Goal: Answer question/provide support: Share knowledge or assist other users

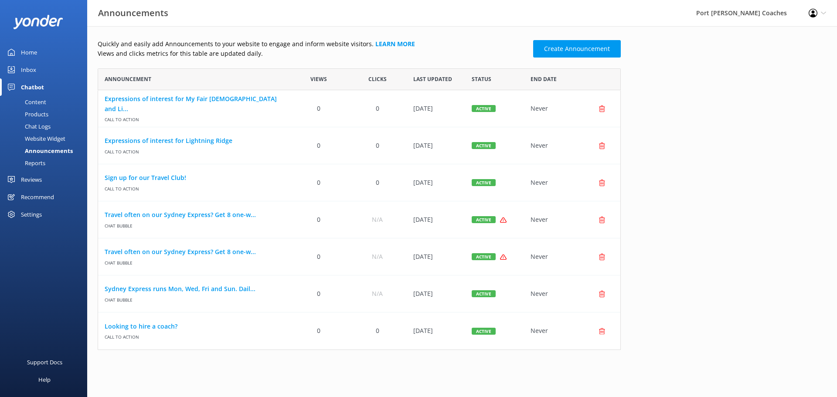
scroll to position [275, 517]
click at [30, 53] on div "Home" at bounding box center [29, 52] width 16 height 17
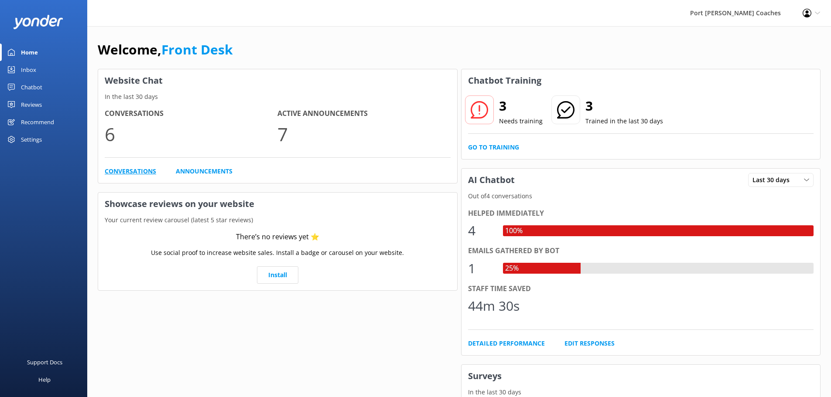
click at [139, 171] on link "Conversations" at bounding box center [130, 172] width 51 height 10
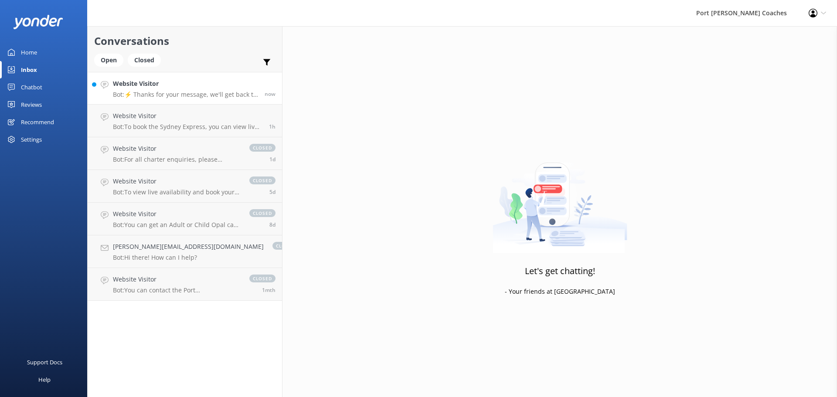
click at [181, 88] on h4 "Website Visitor" at bounding box center [185, 84] width 145 height 10
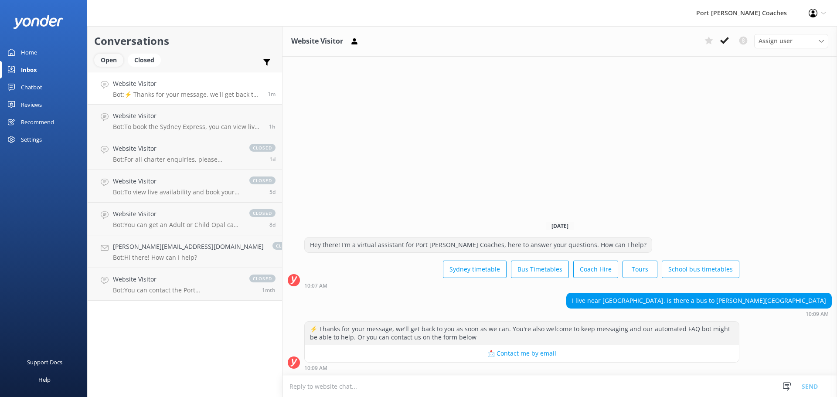
click at [113, 60] on div "Open" at bounding box center [108, 60] width 29 height 13
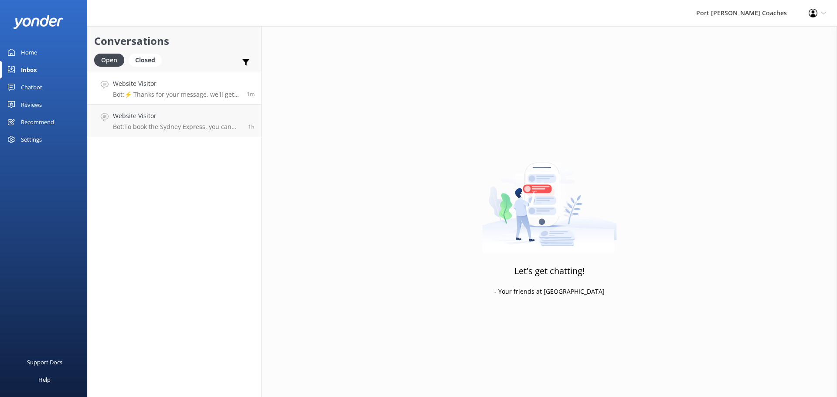
click at [162, 88] on h4 "Website Visitor" at bounding box center [176, 84] width 127 height 10
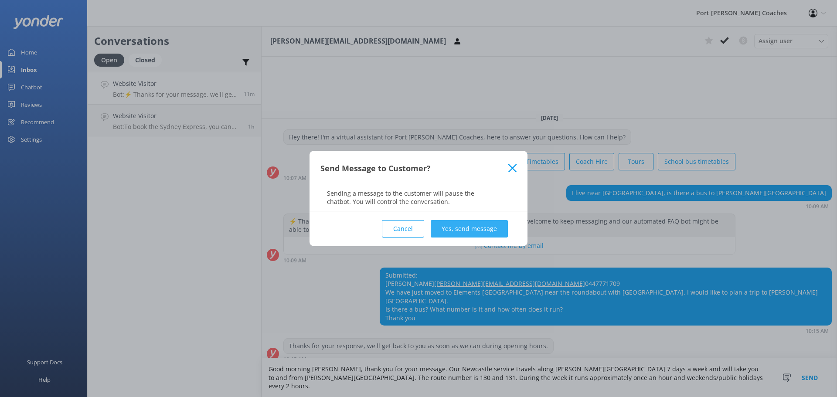
type textarea "Good morning [PERSON_NAME], thank you for your message. Our Newcastle service t…"
click at [477, 231] on button "Yes, send message" at bounding box center [469, 228] width 77 height 17
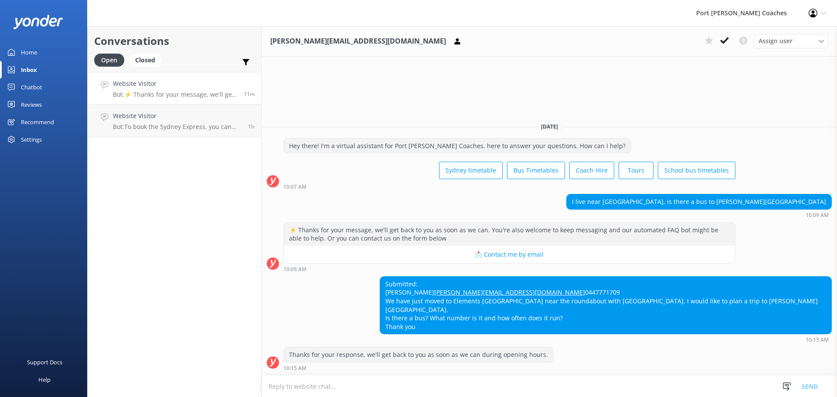
scroll to position [15, 0]
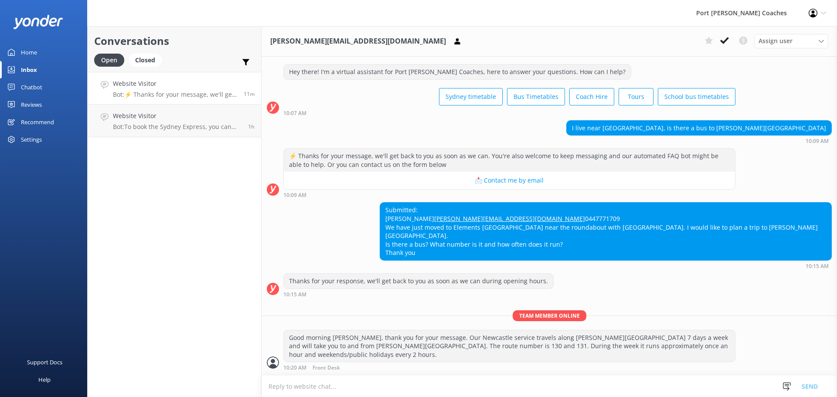
click at [335, 382] on textarea at bounding box center [550, 386] width 576 height 21
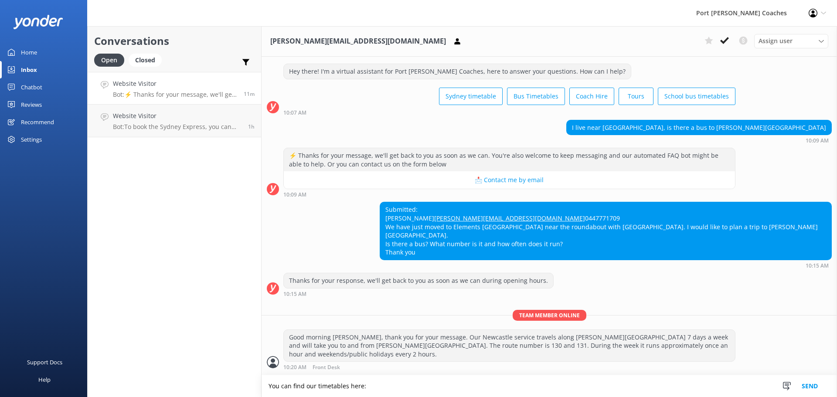
type textarea "You can find our timetables here:"
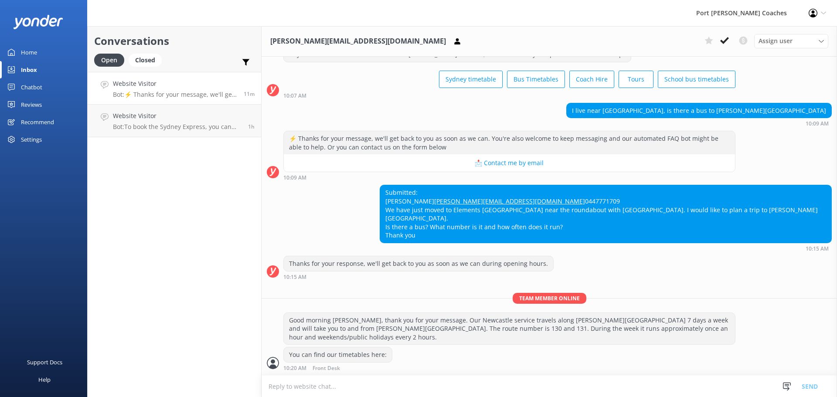
scroll to position [33, 0]
click at [362, 376] on textarea at bounding box center [550, 386] width 576 height 21
paste textarea "[URL][DOMAIN_NAME]"
type textarea "[URL][DOMAIN_NAME]"
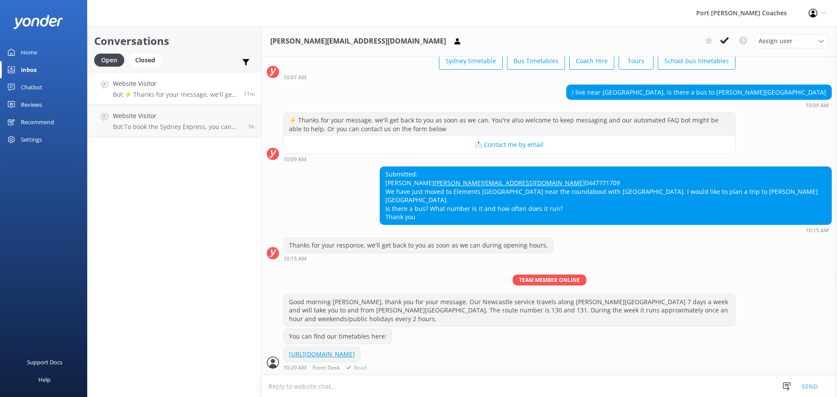
scroll to position [0, 0]
click at [315, 385] on textarea at bounding box center [550, 386] width 576 height 21
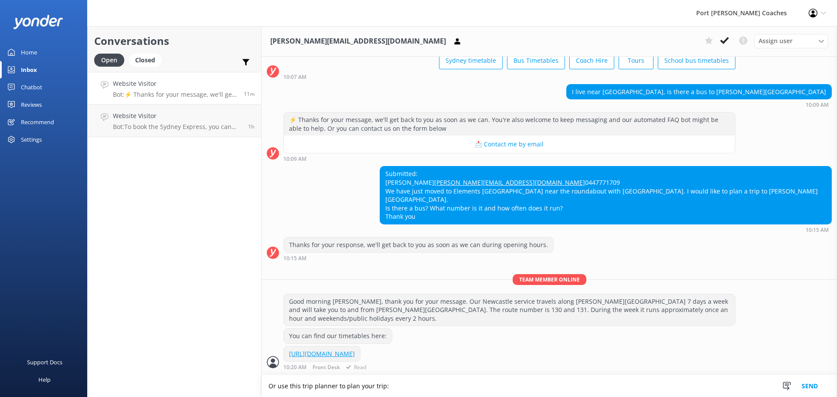
paste textarea "[URL][DOMAIN_NAME]"
type textarea "Or use this trip planner to plan your trip: [URL][DOMAIN_NAME]"
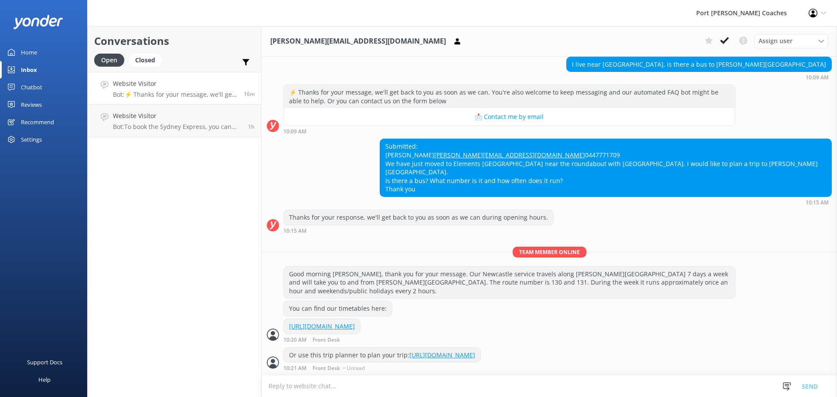
scroll to position [98, 0]
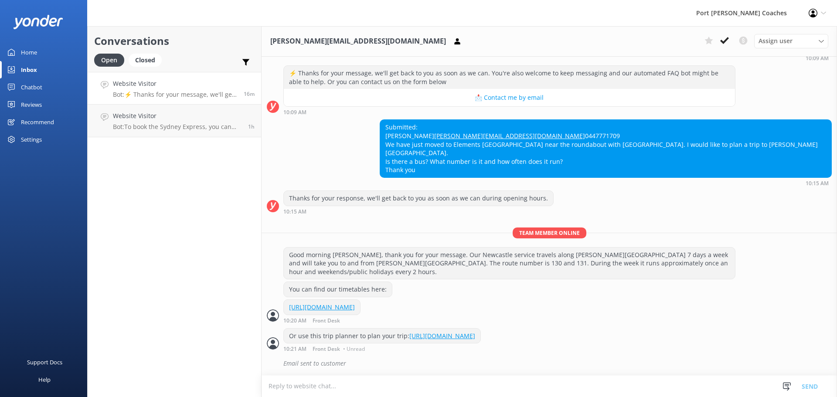
click at [216, 89] on div "Website Visitor Bot: ⚡ Thanks for your message, we'll get back to you as soon a…" at bounding box center [175, 88] width 124 height 19
click at [153, 92] on p "Bot: ⚡ Thanks for your message, we'll get back to you as soon as we can. You're…" at bounding box center [175, 95] width 124 height 8
click at [155, 121] on h4 "Website Visitor" at bounding box center [177, 116] width 129 height 10
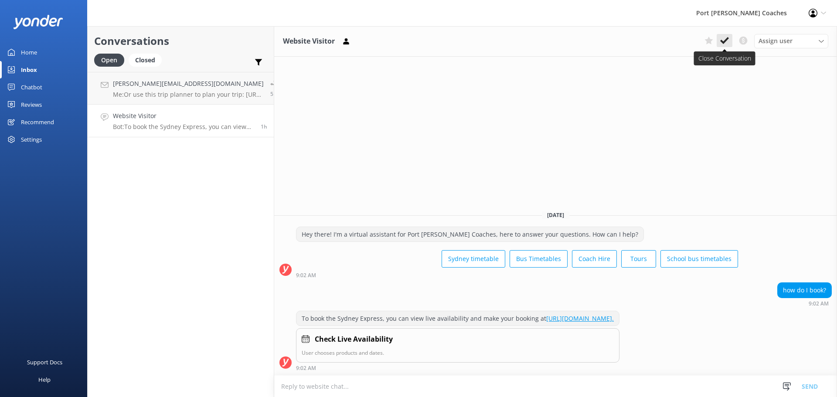
click at [727, 42] on icon at bounding box center [724, 40] width 9 height 9
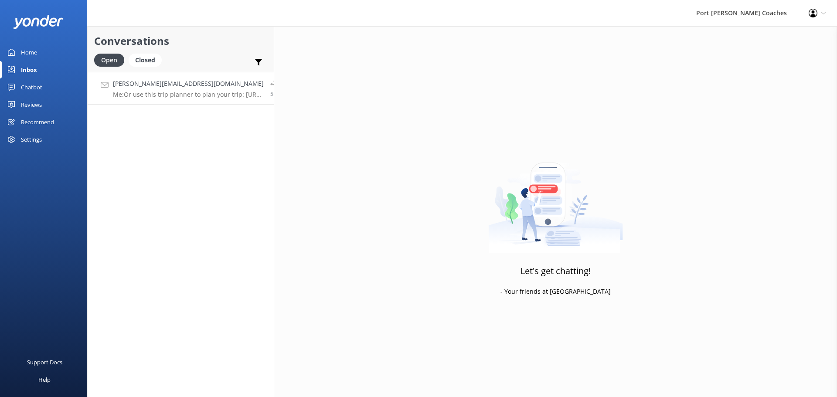
click at [180, 87] on h4 "[PERSON_NAME][EMAIL_ADDRESS][DOMAIN_NAME]" at bounding box center [188, 84] width 151 height 10
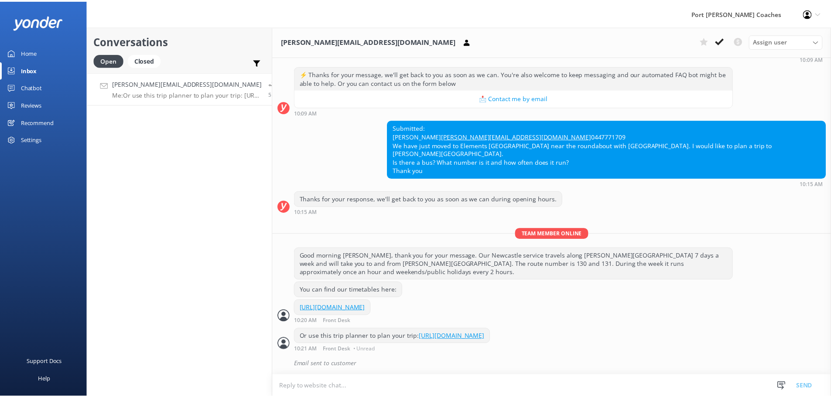
scroll to position [98, 0]
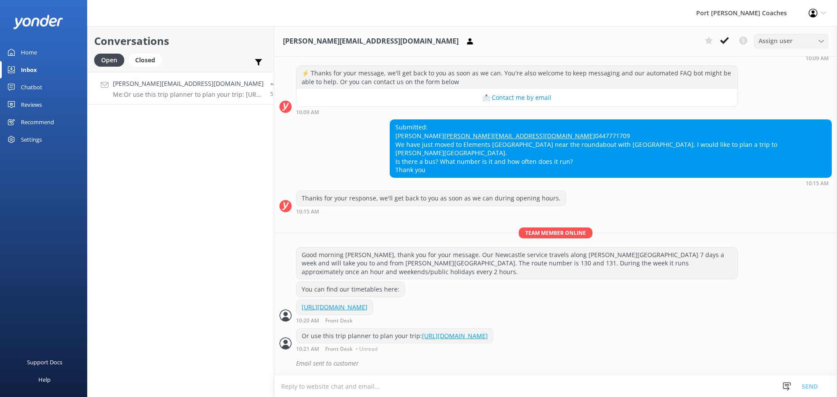
click at [803, 40] on div "Assign user" at bounding box center [792, 41] width 70 height 10
click at [684, 17] on div "Port [PERSON_NAME] Coaches Profile Settings Logout" at bounding box center [418, 13] width 837 height 26
click at [27, 55] on div "Home" at bounding box center [29, 52] width 16 height 17
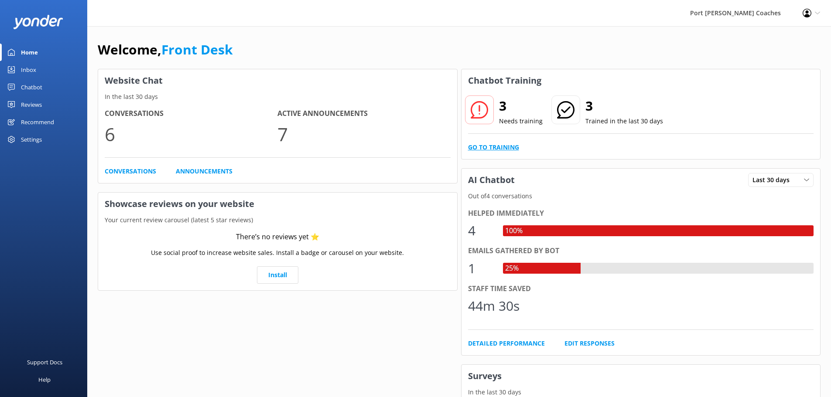
click at [486, 146] on link "Go to Training" at bounding box center [493, 148] width 51 height 10
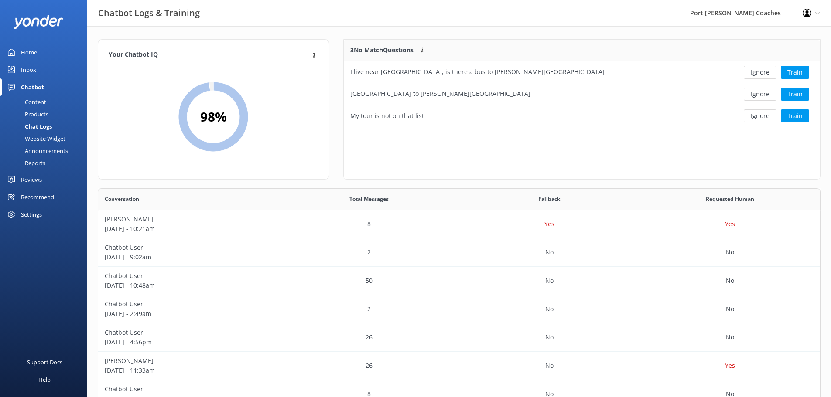
scroll to position [214, 716]
click at [788, 74] on button "Train" at bounding box center [795, 72] width 28 height 13
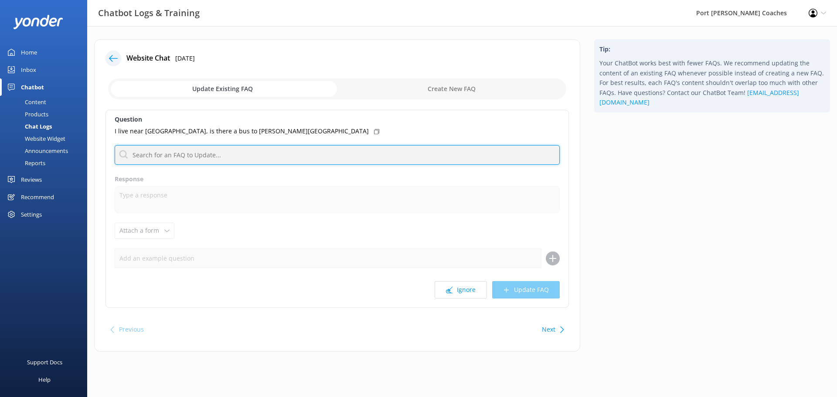
click at [223, 151] on input "text" at bounding box center [337, 155] width 445 height 20
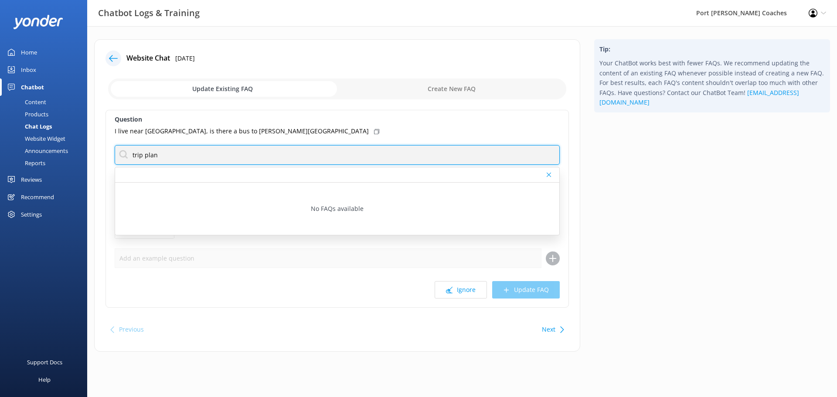
drag, startPoint x: 223, startPoint y: 151, endPoint x: 129, endPoint y: 152, distance: 94.6
click at [129, 152] on input "trip plan" at bounding box center [337, 155] width 445 height 20
type input "n"
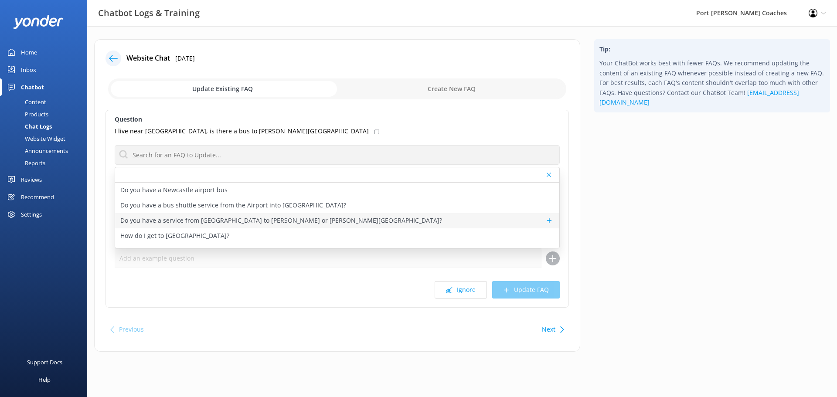
click at [161, 218] on p "Do you have a service from [GEOGRAPHIC_DATA] to [PERSON_NAME] or [PERSON_NAME][…" at bounding box center [281, 221] width 322 height 10
type textarea "Our public bus service runs from the [GEOGRAPHIC_DATA] to all suburbs in [GEOGR…"
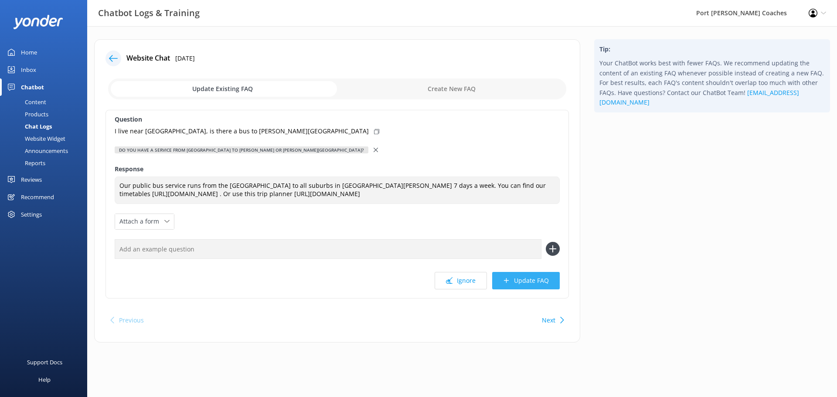
click at [528, 280] on button "Update FAQ" at bounding box center [526, 280] width 68 height 17
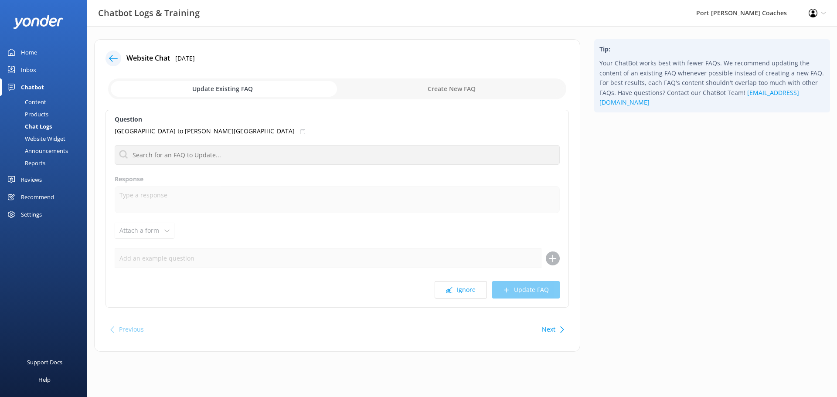
click at [120, 56] on div at bounding box center [114, 59] width 16 height 16
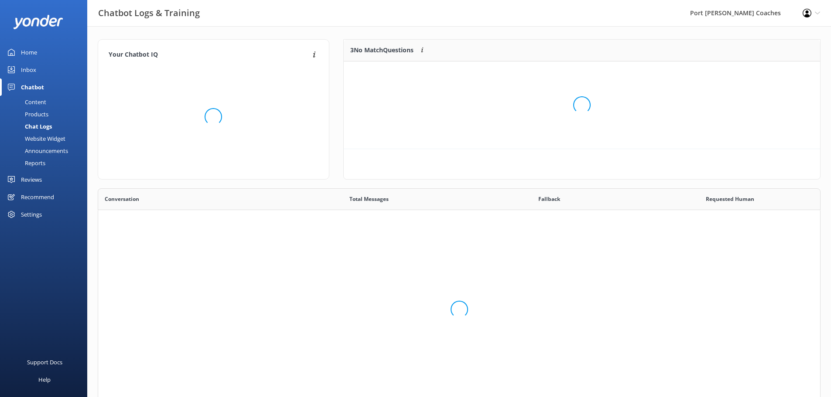
scroll to position [214, 716]
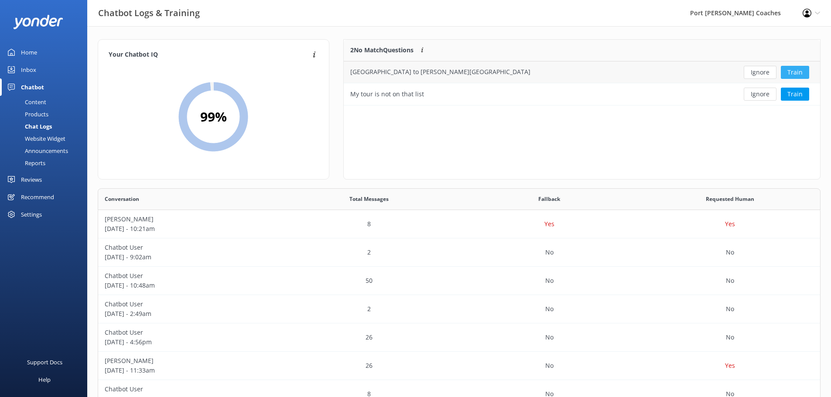
click at [798, 69] on button "Train" at bounding box center [795, 72] width 28 height 13
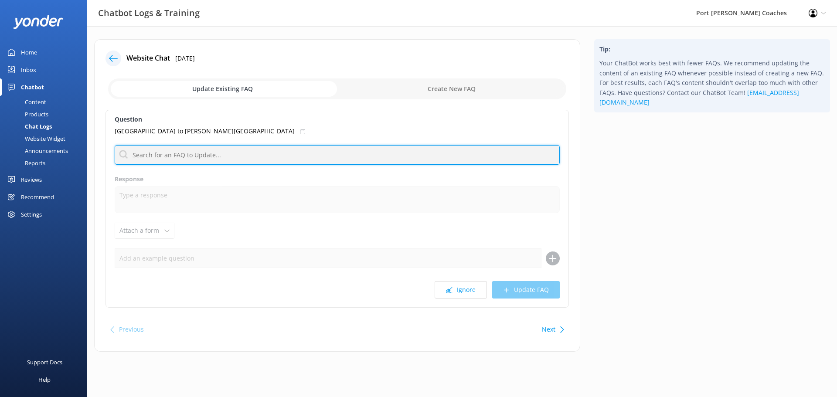
click at [218, 158] on input "text" at bounding box center [337, 155] width 445 height 20
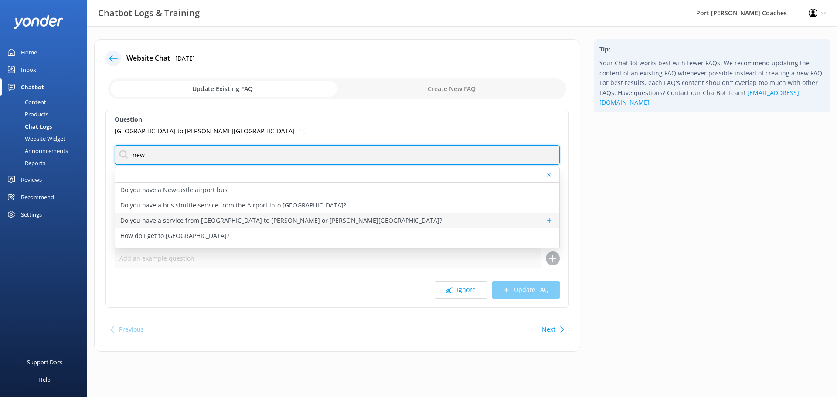
type input "new"
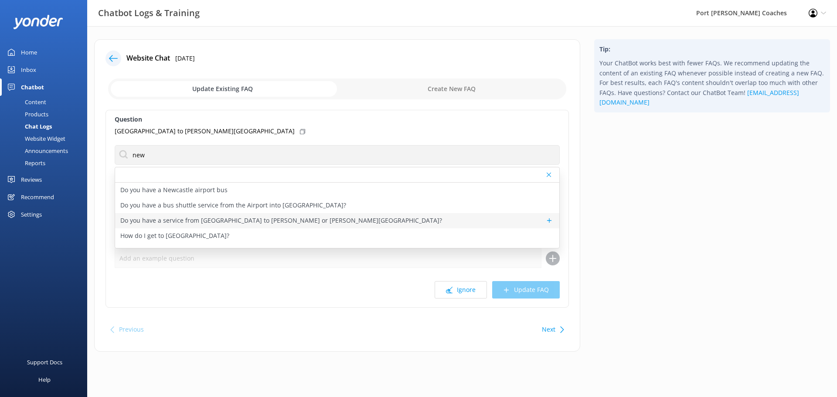
click at [192, 221] on p "Do you have a service from [GEOGRAPHIC_DATA] to [PERSON_NAME] or [PERSON_NAME][…" at bounding box center [281, 221] width 322 height 10
type textarea "Our public bus service runs from the [GEOGRAPHIC_DATA] to all suburbs in [GEOGR…"
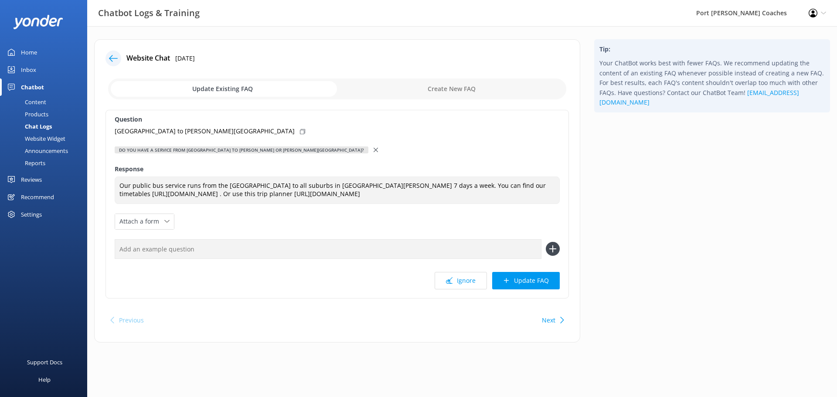
click at [406, 253] on input "text" at bounding box center [328, 249] width 427 height 20
click at [558, 252] on icon at bounding box center [553, 249] width 14 height 14
click at [538, 282] on button "Update FAQ" at bounding box center [526, 280] width 68 height 17
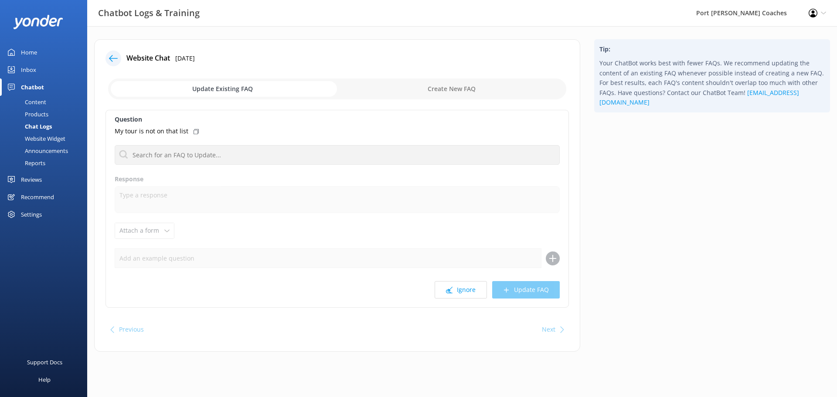
click at [115, 55] on icon at bounding box center [113, 58] width 9 height 9
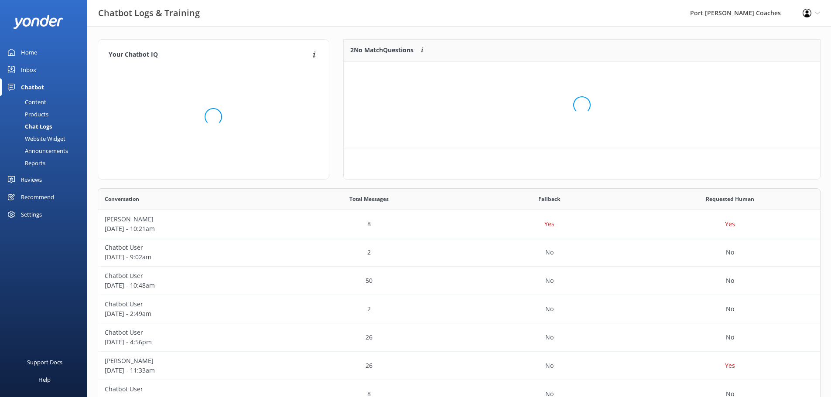
scroll to position [38, 470]
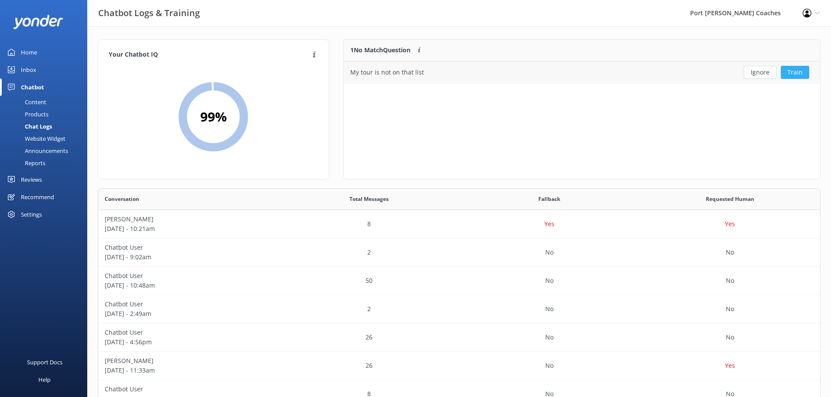
click at [802, 72] on button "Train" at bounding box center [795, 72] width 28 height 13
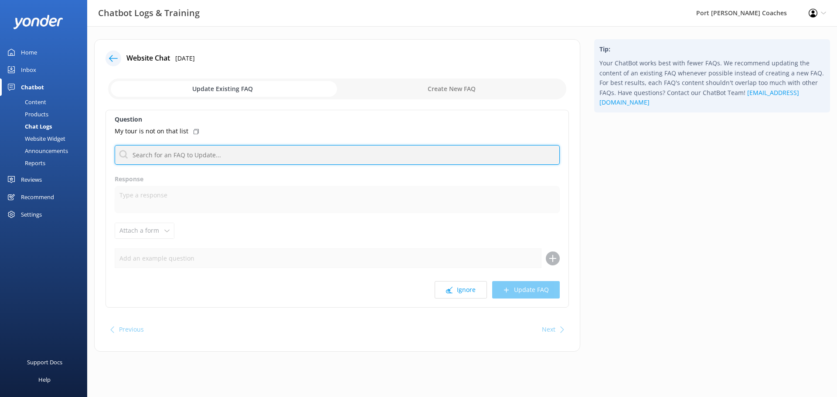
click at [255, 153] on input "text" at bounding box center [337, 155] width 445 height 20
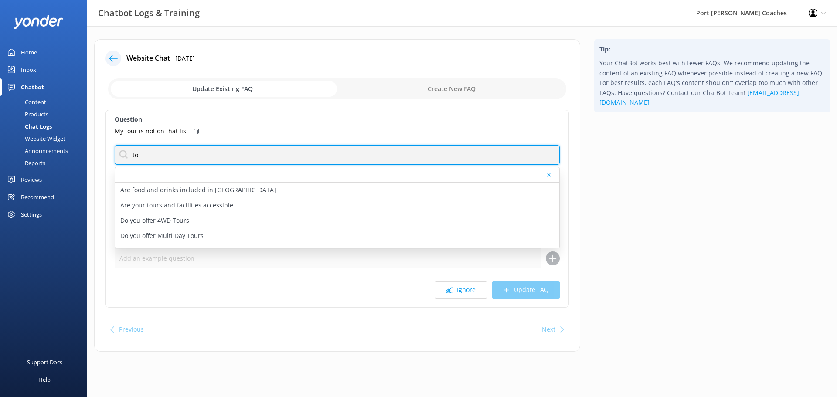
type input "t"
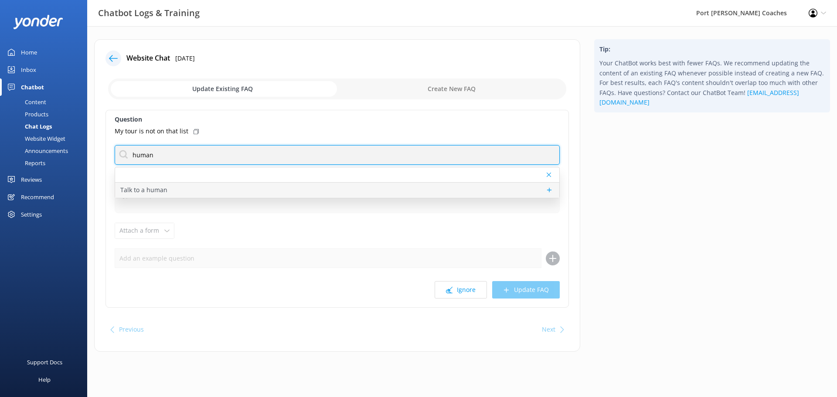
type input "human"
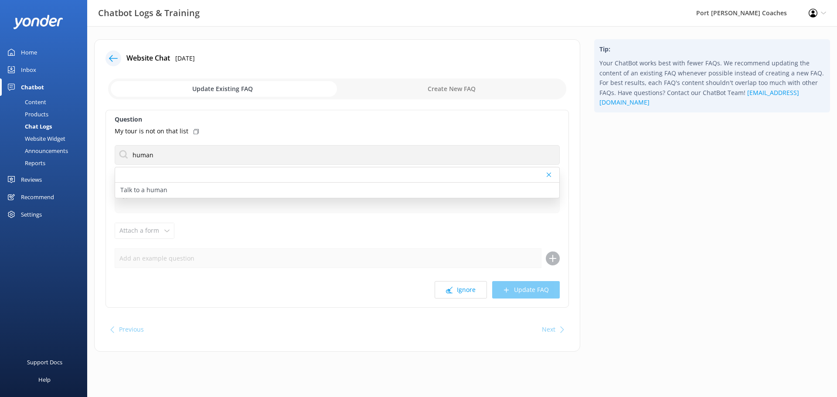
click at [164, 190] on p "Talk to a human" at bounding box center [143, 190] width 47 height 10
type textarea "If you’d like to speak to a person on the Port [PERSON_NAME] Coaches team, plea…"
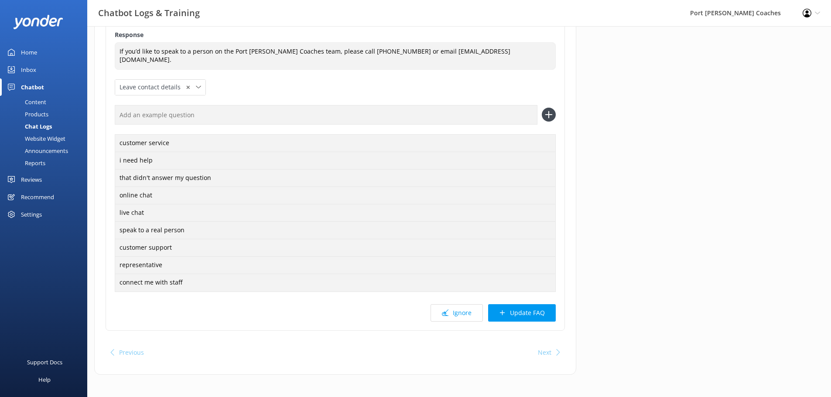
scroll to position [138, 0]
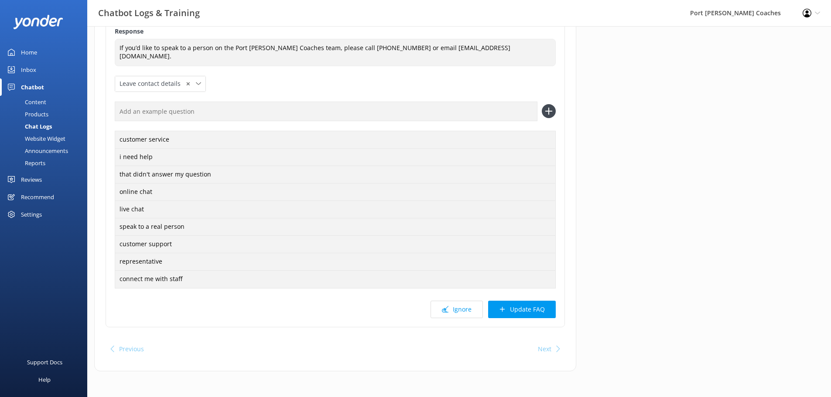
click at [551, 110] on icon at bounding box center [549, 111] width 14 height 14
click at [377, 115] on input "text" at bounding box center [326, 112] width 423 height 20
type input "my tour is not on the list"
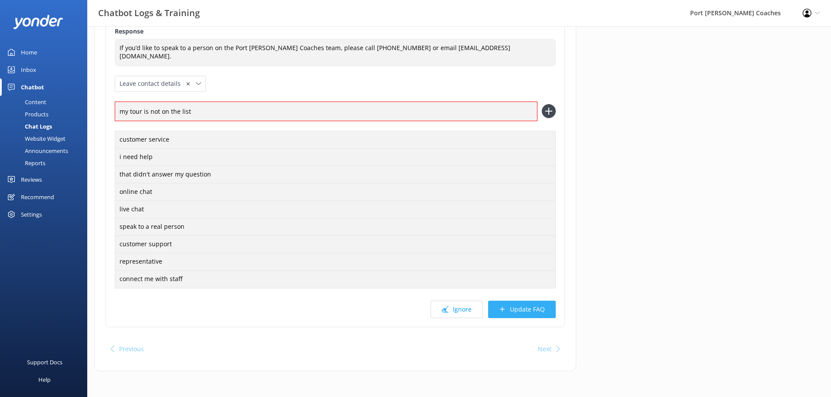
click at [519, 306] on button "Update FAQ" at bounding box center [522, 309] width 68 height 17
click at [548, 109] on icon at bounding box center [549, 111] width 14 height 14
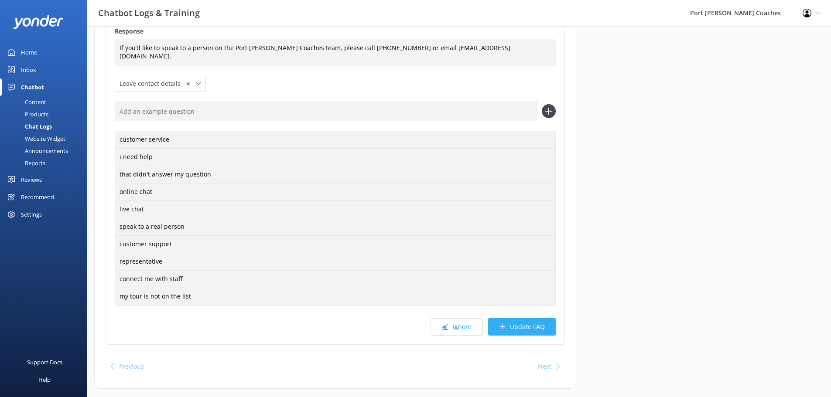
click at [532, 325] on button "Update FAQ" at bounding box center [522, 326] width 68 height 17
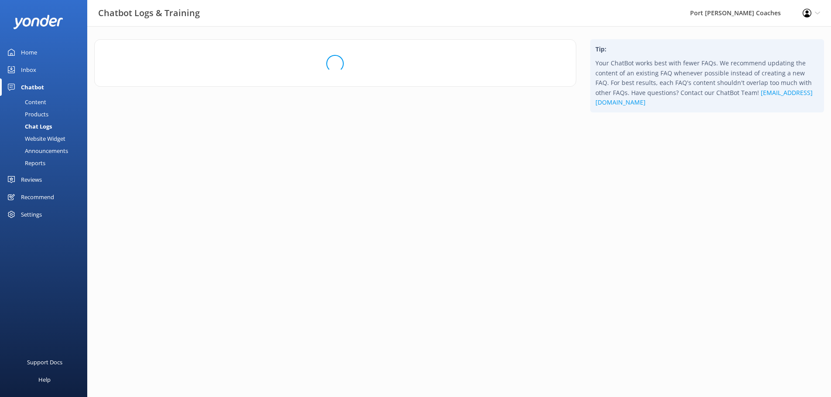
scroll to position [0, 0]
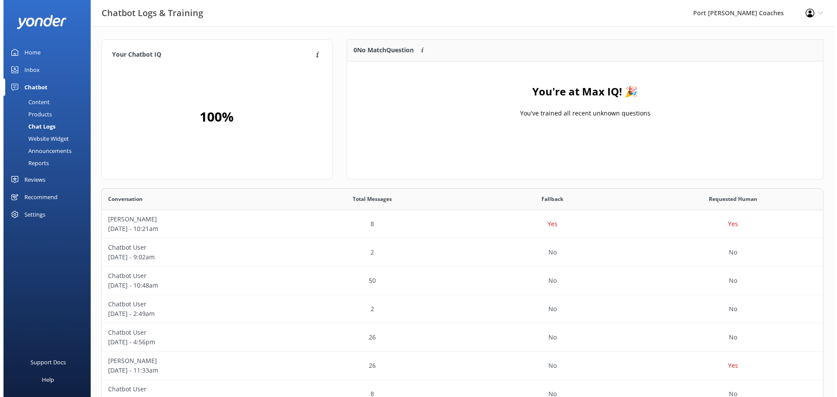
scroll to position [214, 716]
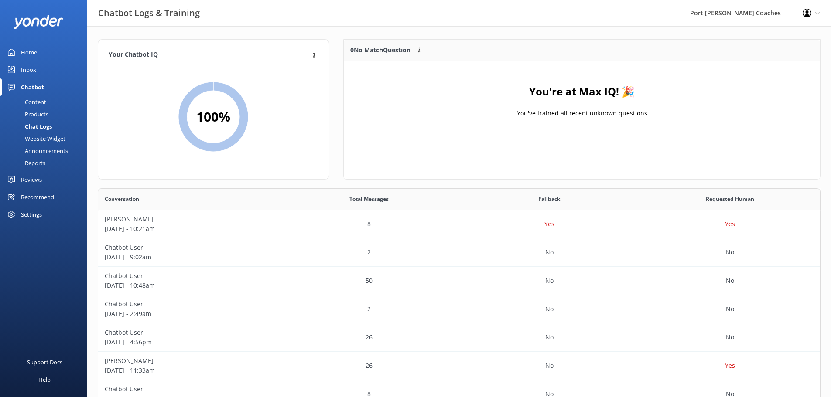
click at [31, 48] on div "Home" at bounding box center [29, 52] width 16 height 17
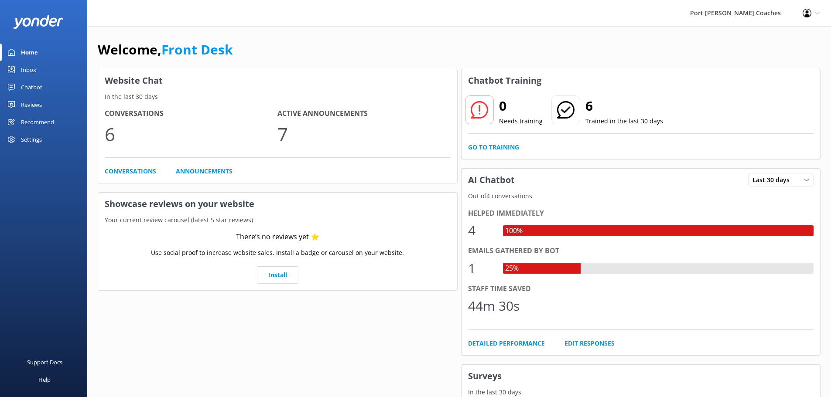
click at [27, 71] on div "Inbox" at bounding box center [28, 69] width 15 height 17
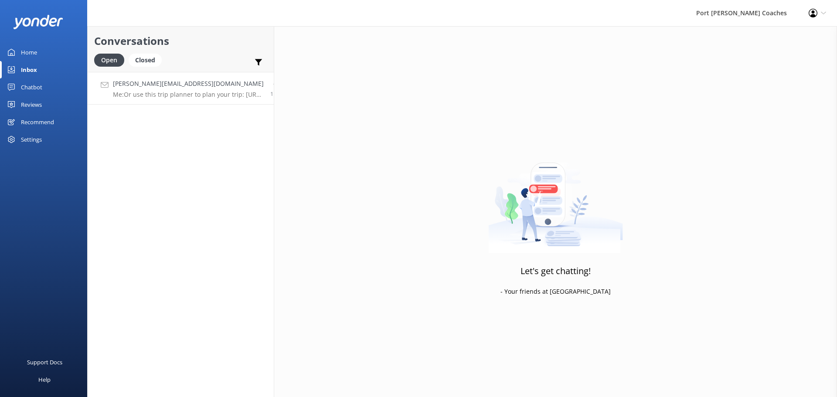
click at [197, 81] on h4 "[PERSON_NAME][EMAIL_ADDRESS][DOMAIN_NAME]" at bounding box center [188, 84] width 151 height 10
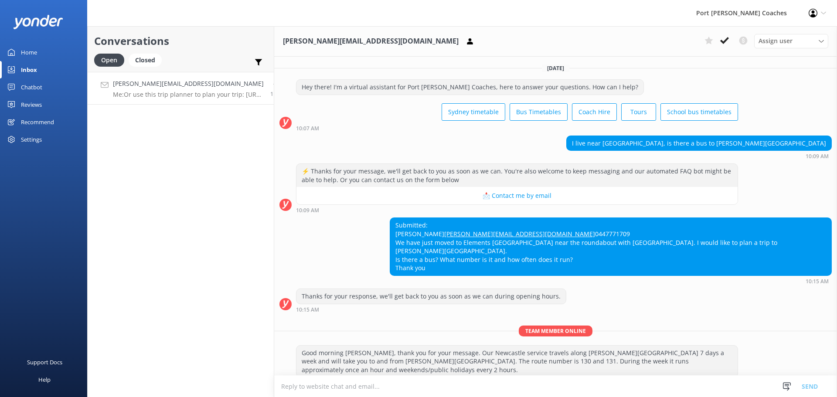
scroll to position [98, 0]
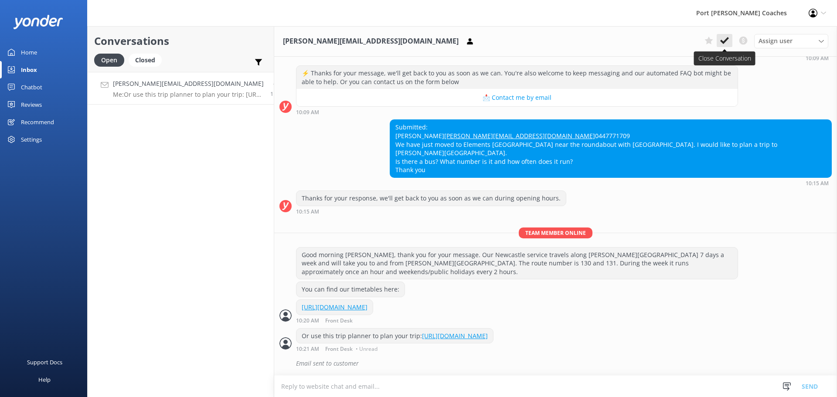
click at [723, 40] on icon at bounding box center [724, 40] width 9 height 9
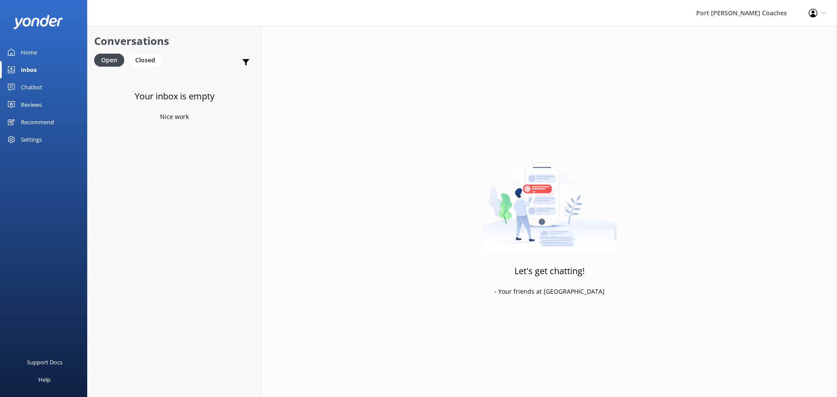
click at [26, 51] on div "Home" at bounding box center [29, 52] width 16 height 17
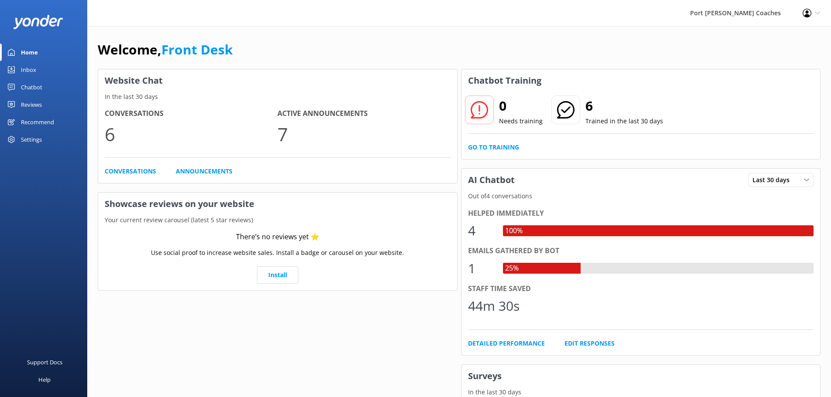
click at [34, 52] on div "Home" at bounding box center [29, 52] width 17 height 17
click at [135, 174] on link "Conversations" at bounding box center [130, 172] width 51 height 10
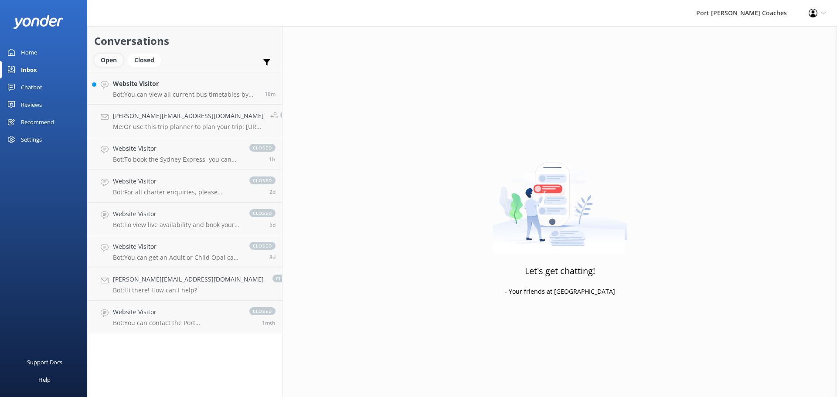
click at [106, 58] on div "Open" at bounding box center [108, 60] width 29 height 13
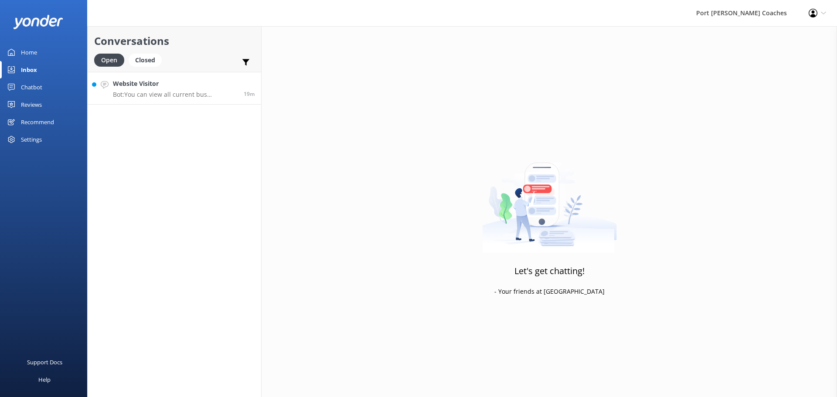
click at [188, 85] on h4 "Website Visitor" at bounding box center [175, 84] width 124 height 10
click at [195, 77] on link "Website Visitor Bot: If you’re organising a group day out, we offer private coa…" at bounding box center [175, 88] width 174 height 33
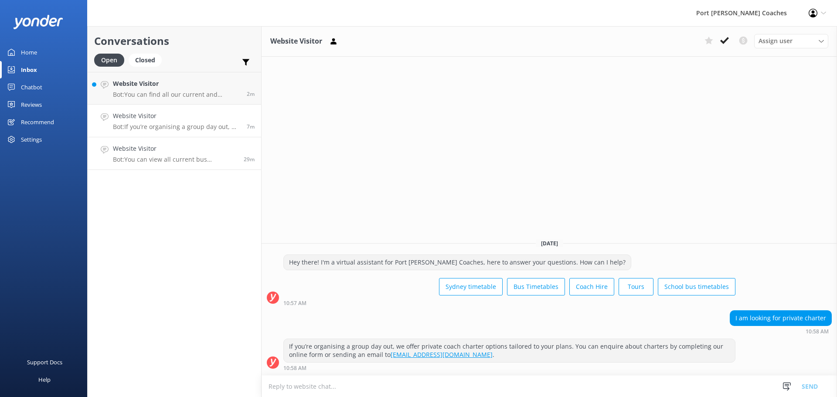
click at [171, 148] on h4 "Website Visitor" at bounding box center [175, 149] width 124 height 10
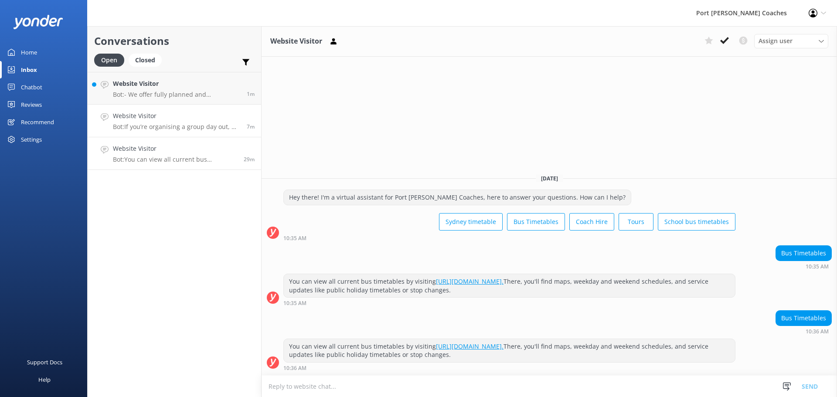
click at [170, 121] on div "Website Visitor Bot: If you’re organising a group day out, we offer private coa…" at bounding box center [176, 120] width 127 height 19
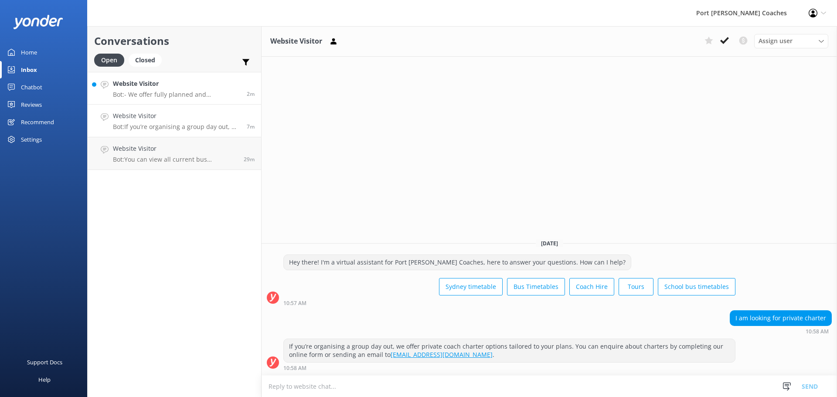
click at [173, 90] on div "Website Visitor Bot: - We offer fully planned and customised multi-day excursio…" at bounding box center [176, 88] width 127 height 19
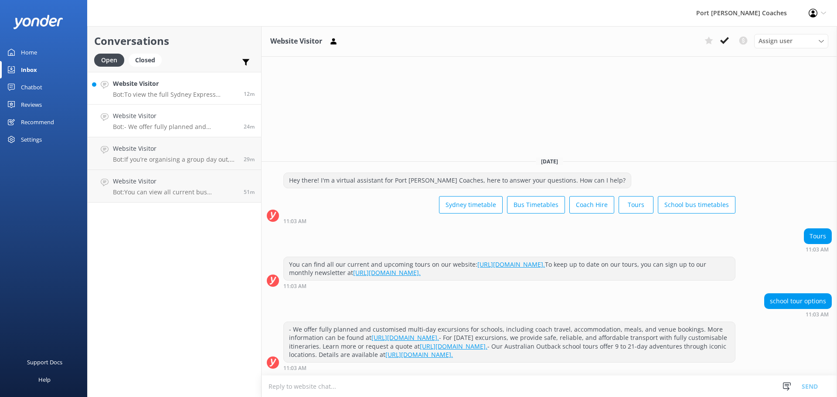
click at [168, 92] on p "Bot: To view the full Sydney Express timetable, please visit https://www.pscoac…" at bounding box center [175, 95] width 124 height 8
